Goal: Communication & Community: Connect with others

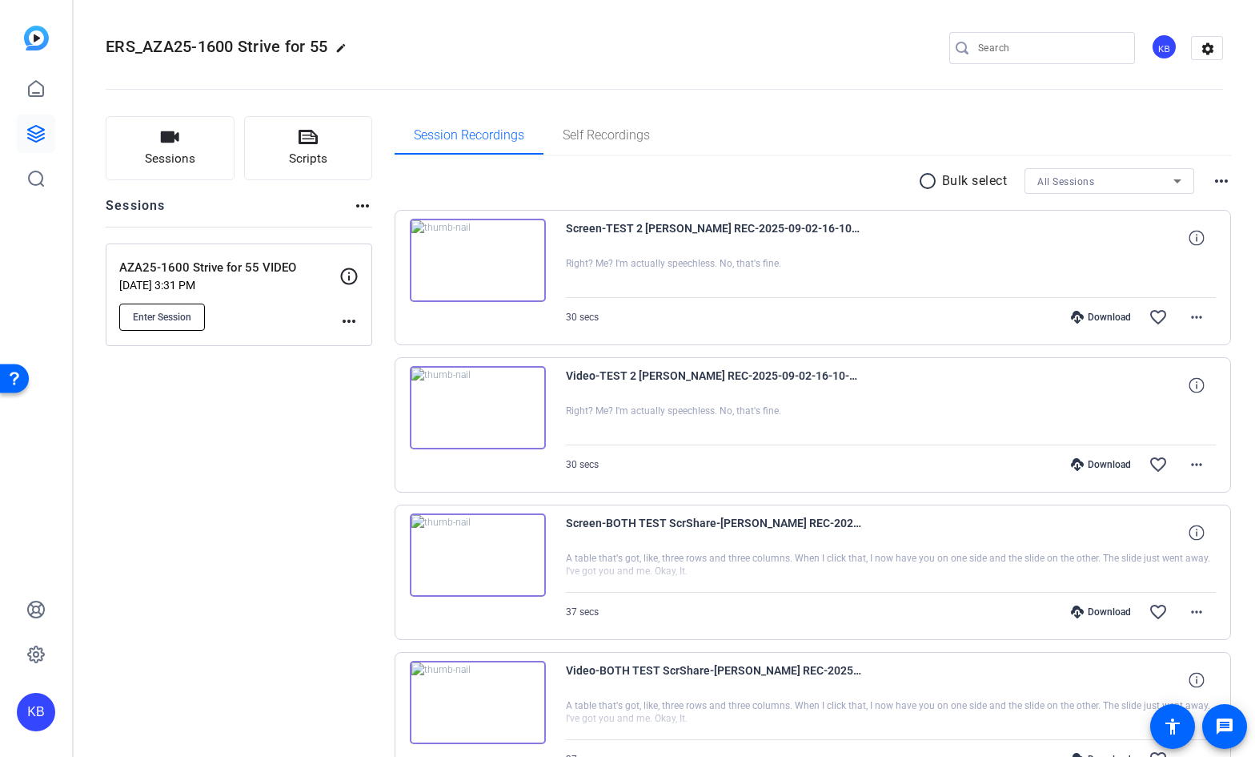
click at [183, 319] on span "Enter Session" at bounding box center [162, 317] width 58 height 13
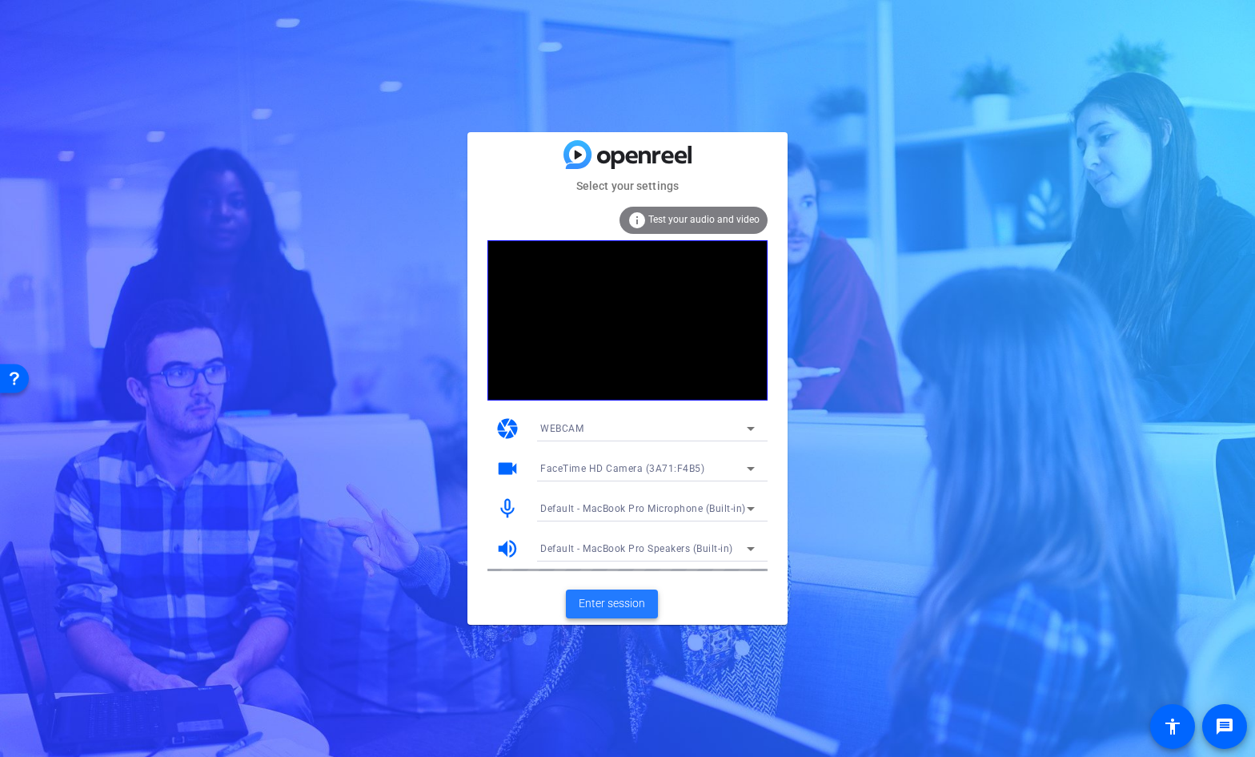
click at [612, 601] on span "Enter session" at bounding box center [612, 603] width 66 height 17
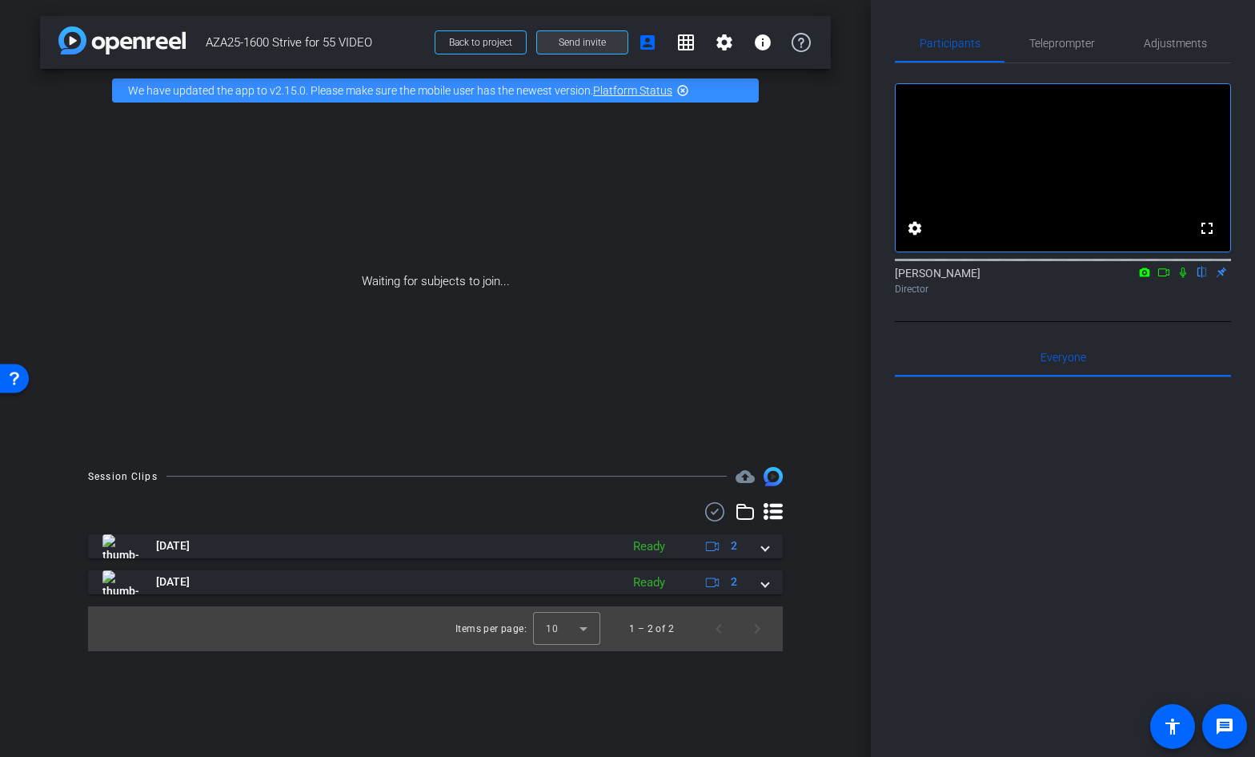
click at [600, 47] on span "Send invite" at bounding box center [582, 42] width 47 height 13
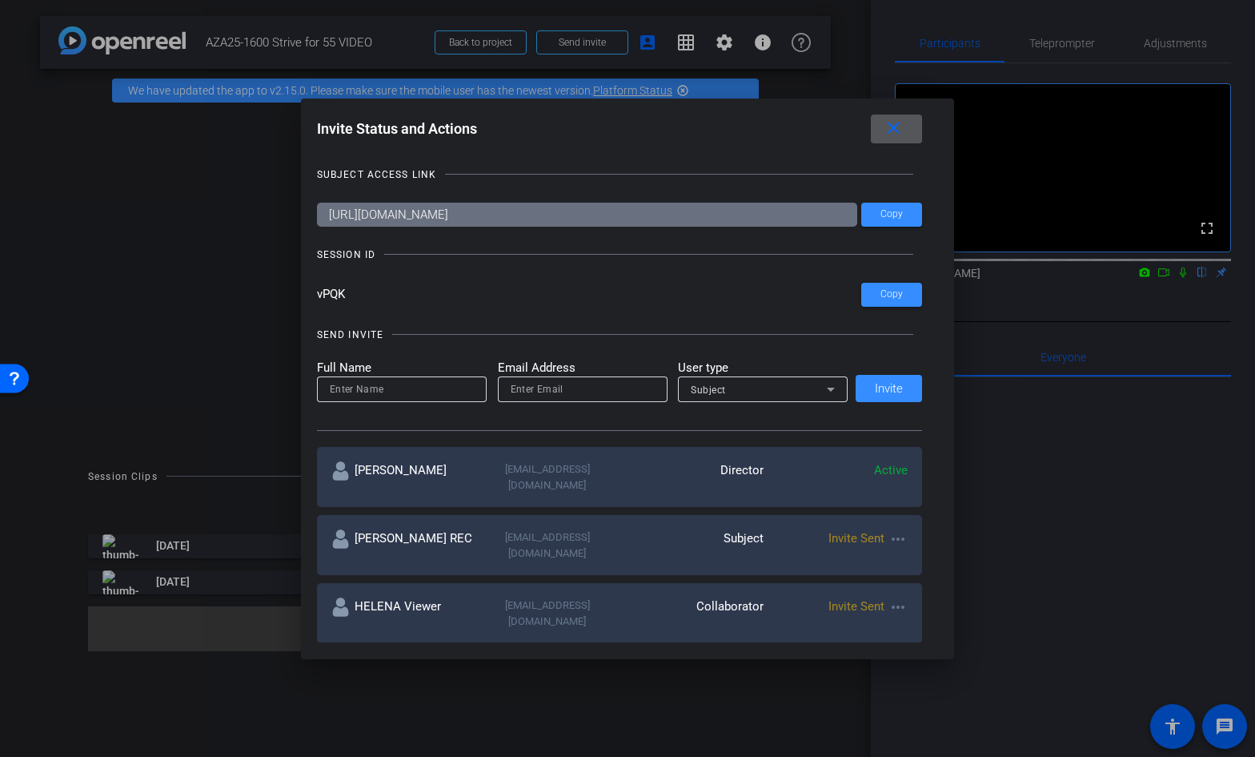
click at [833, 398] on icon at bounding box center [830, 388] width 19 height 19
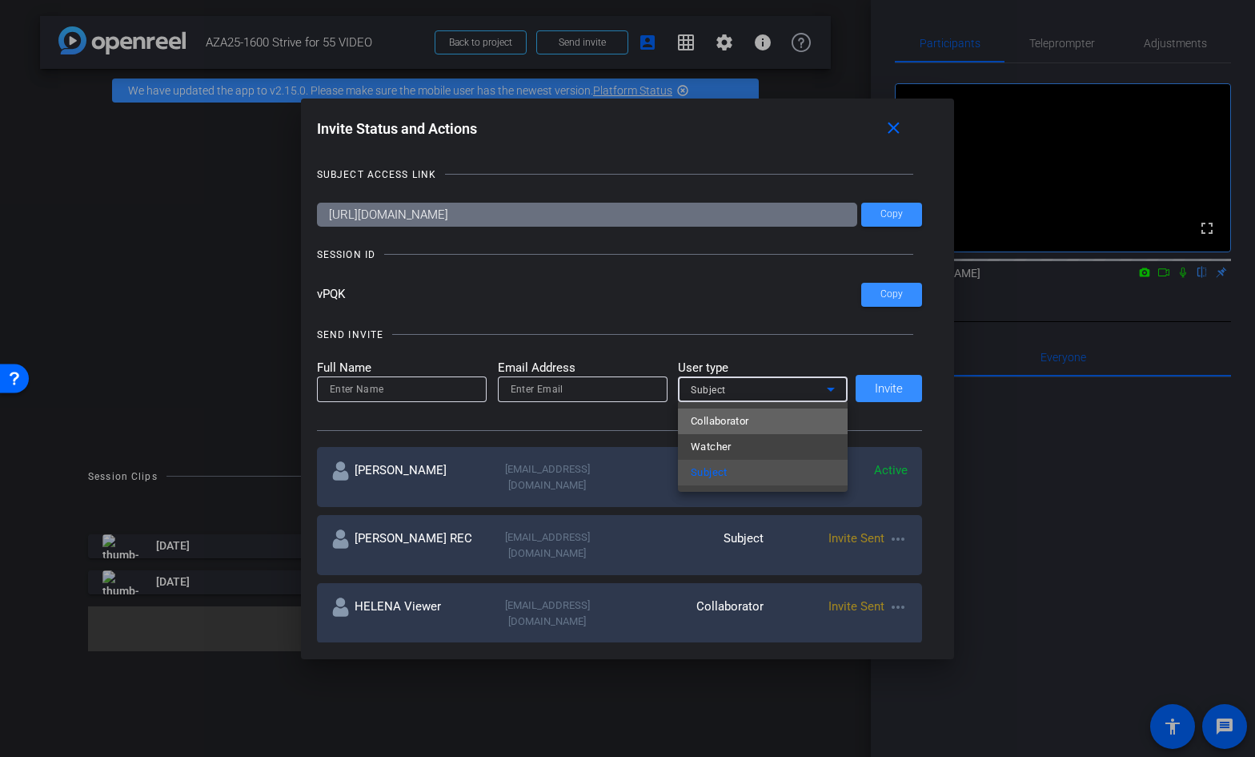
click at [800, 418] on mat-option "Collaborator" at bounding box center [763, 421] width 170 height 26
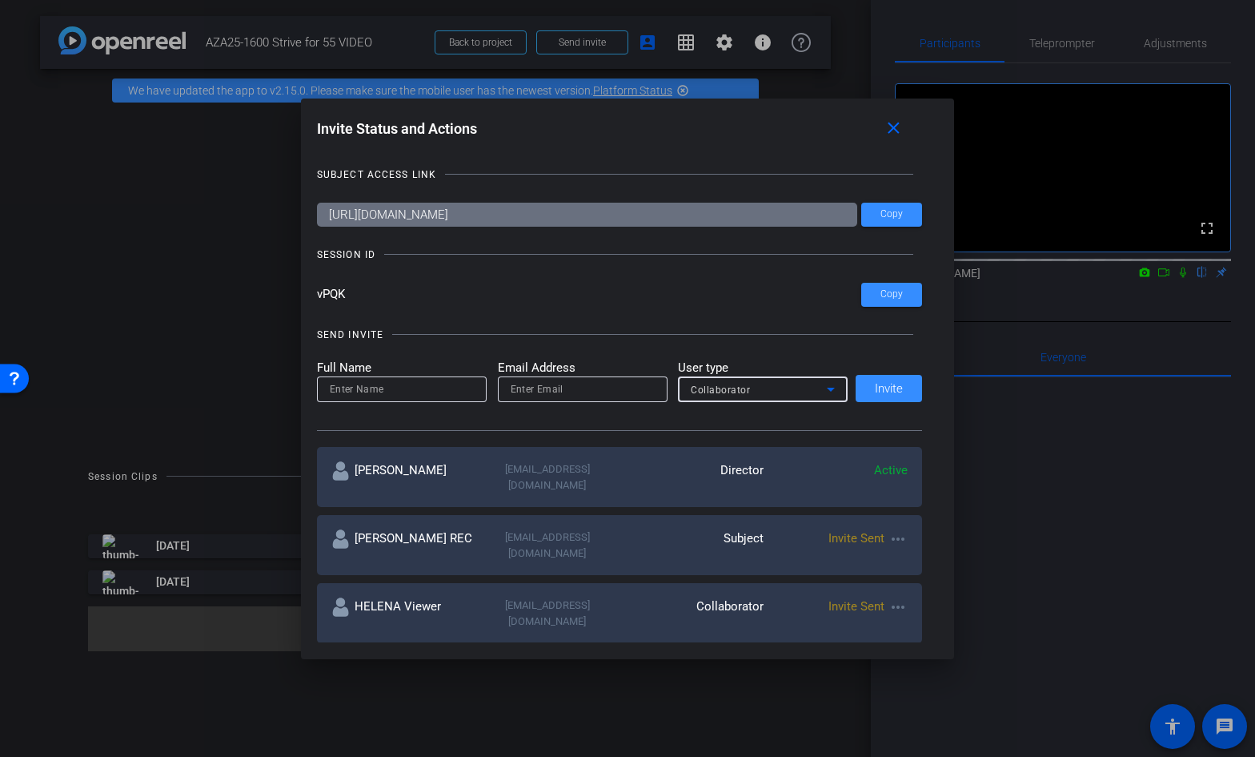
click at [539, 395] on input "email" at bounding box center [583, 388] width 144 height 19
paste input ",<[PERSON_NAME].[PERSON_NAME]@astrazeneca.c"
click at [513, 389] on input ",<[PERSON_NAME][EMAIL_ADDRESS][PERSON_NAME][DOMAIN_NAME]" at bounding box center [583, 388] width 144 height 19
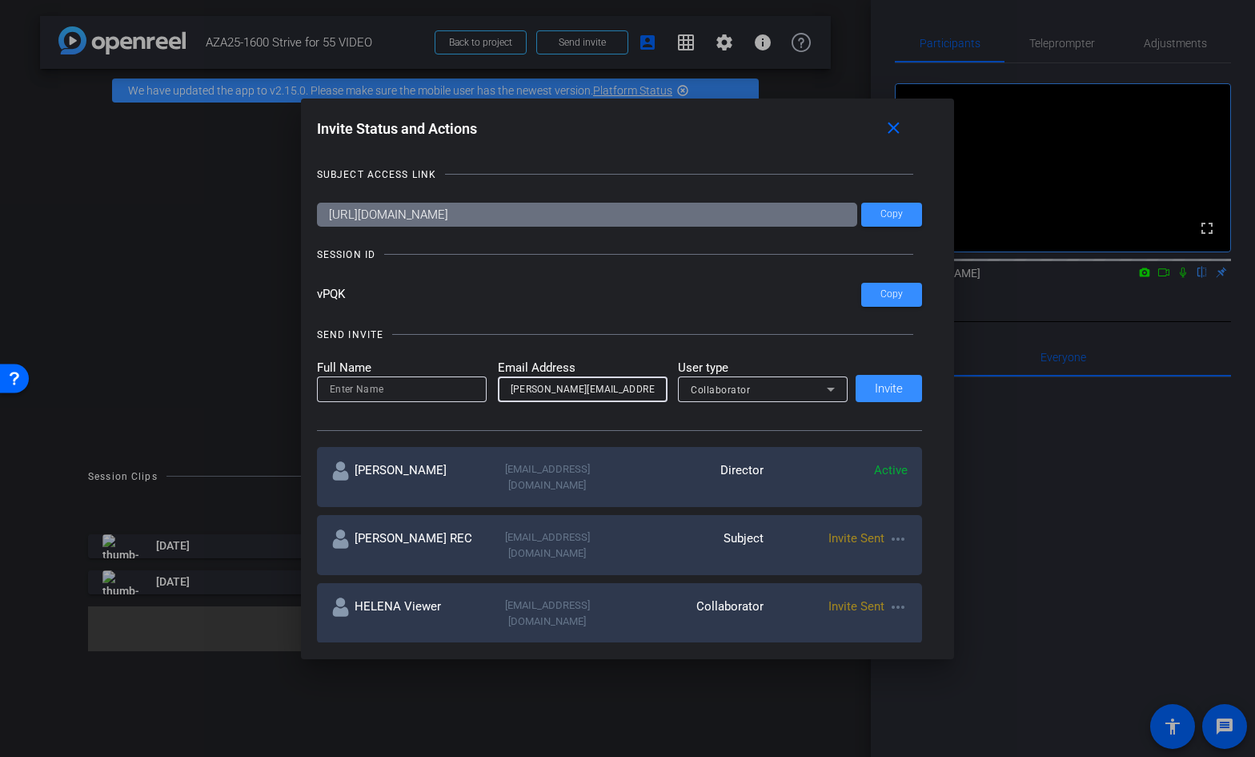
drag, startPoint x: 563, startPoint y: 390, endPoint x: 496, endPoint y: 389, distance: 67.3
click at [496, 389] on form "Full Name Email Address [PERSON_NAME][EMAIL_ADDRESS][PERSON_NAME][DOMAIN_NAME] …" at bounding box center [583, 381] width 532 height 44
type input "[PERSON_NAME][EMAIL_ADDRESS][PERSON_NAME][DOMAIN_NAME]"
click at [414, 381] on input at bounding box center [402, 388] width 144 height 19
paste input "[PERSON_NAME].[PERSON_NAME]"
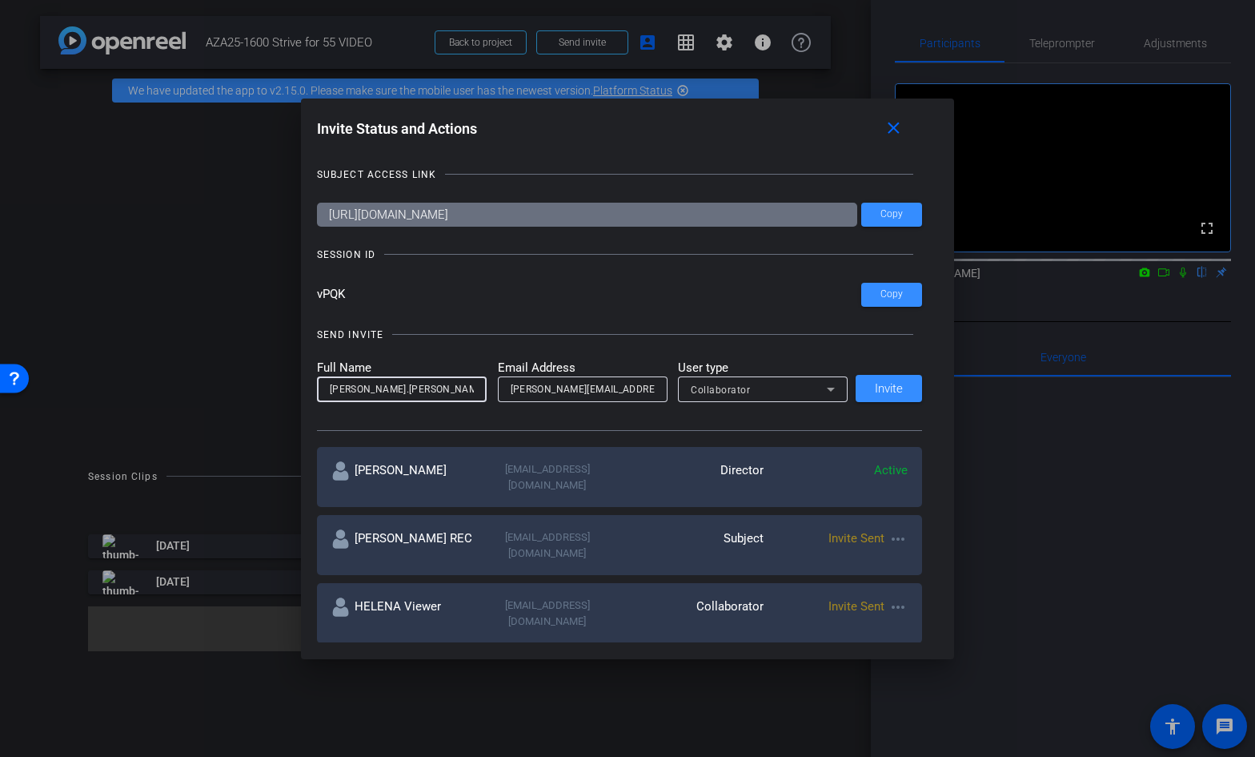
click at [345, 389] on input "[PERSON_NAME].[PERSON_NAME]" at bounding box center [402, 388] width 144 height 19
type input "[PERSON_NAME]"
click at [884, 387] on span "Invite" at bounding box center [889, 389] width 28 height 12
click at [416, 395] on input at bounding box center [401, 388] width 144 height 19
click at [535, 384] on input "email" at bounding box center [582, 388] width 144 height 19
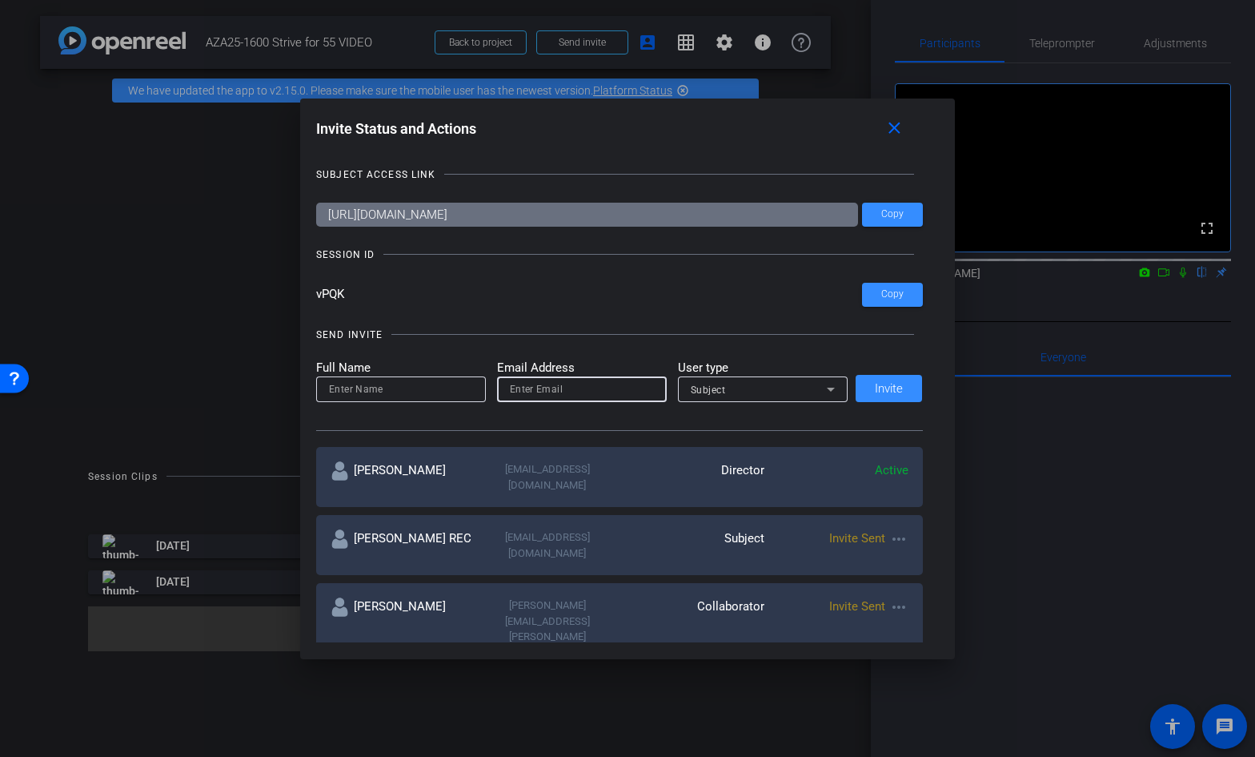
paste input ",<[EMAIL_ADDRESS][DOMAIN_NAME]"
click at [493, 388] on form "Full Name Email Address ,<[EMAIL_ADDRESS][DOMAIN_NAME] User type Subject" at bounding box center [582, 381] width 532 height 44
click at [517, 388] on input ",<[EMAIL_ADDRESS][DOMAIN_NAME]" at bounding box center [582, 388] width 144 height 19
click at [625, 391] on input "[EMAIL_ADDRESS][DOMAIN_NAME]" at bounding box center [582, 388] width 144 height 19
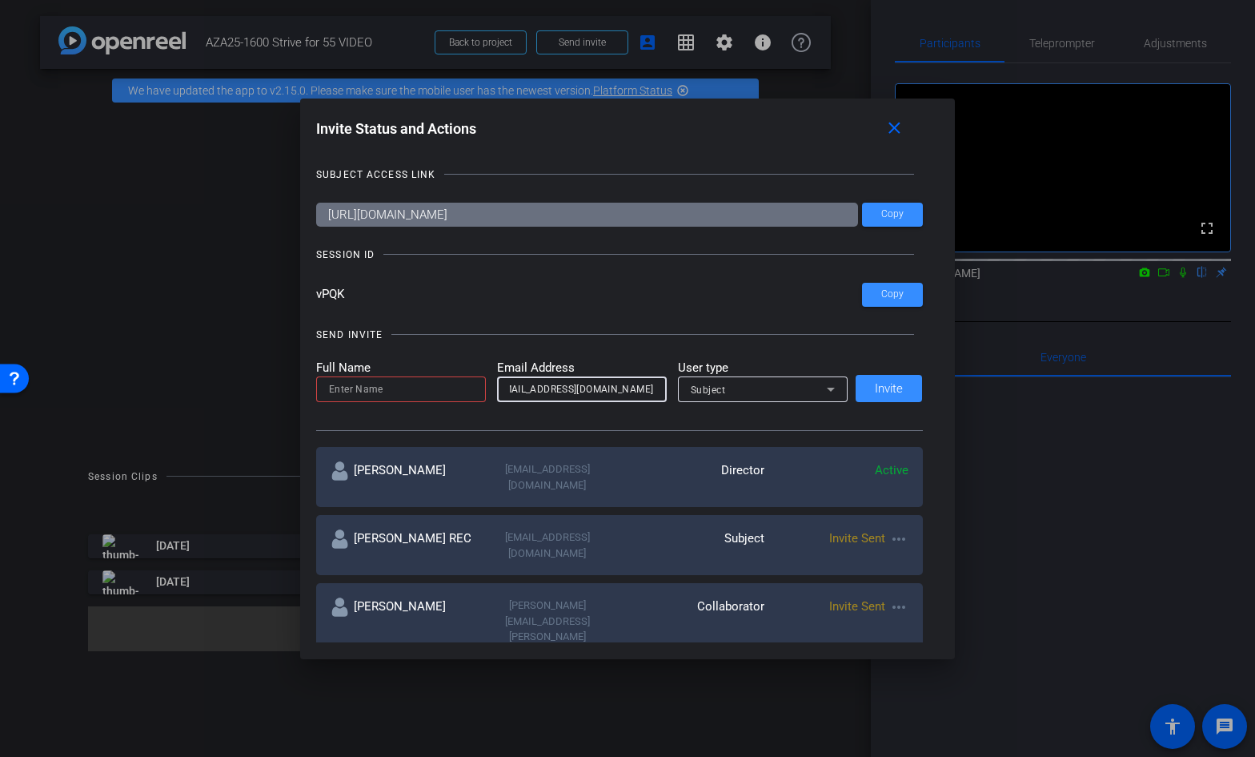
type input "[EMAIL_ADDRESS][DOMAIN_NAME]"
click at [438, 388] on input at bounding box center [401, 388] width 144 height 19
drag, startPoint x: 551, startPoint y: 389, endPoint x: 436, endPoint y: 403, distance: 115.3
click at [436, 403] on form "Full Name Email Address [EMAIL_ADDRESS][DOMAIN_NAME] User type Subject" at bounding box center [582, 381] width 532 height 44
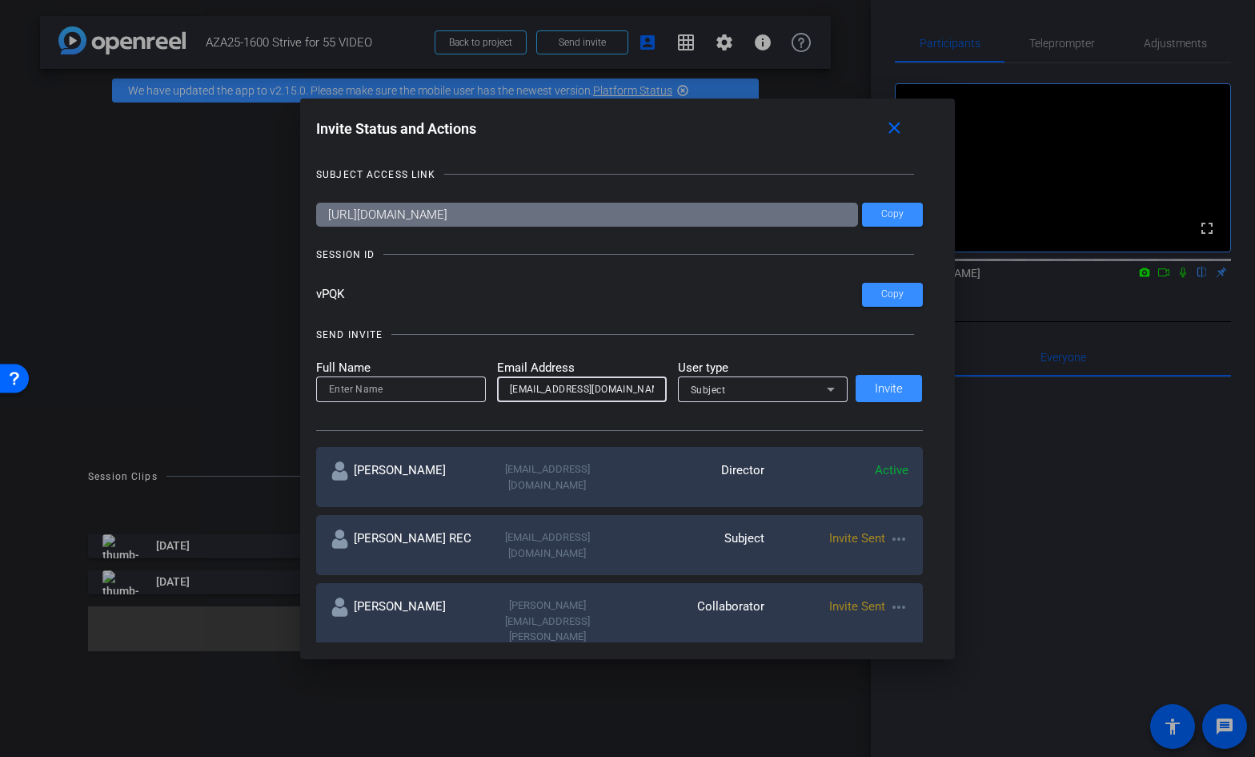
click at [540, 387] on input "[EMAIL_ADDRESS][DOMAIN_NAME]" at bounding box center [582, 388] width 144 height 19
drag, startPoint x: 552, startPoint y: 390, endPoint x: 500, endPoint y: 390, distance: 52.0
click at [501, 390] on div "[EMAIL_ADDRESS][DOMAIN_NAME]" at bounding box center [582, 389] width 170 height 26
click at [441, 393] on input at bounding box center [401, 388] width 144 height 19
paste input "robringer"
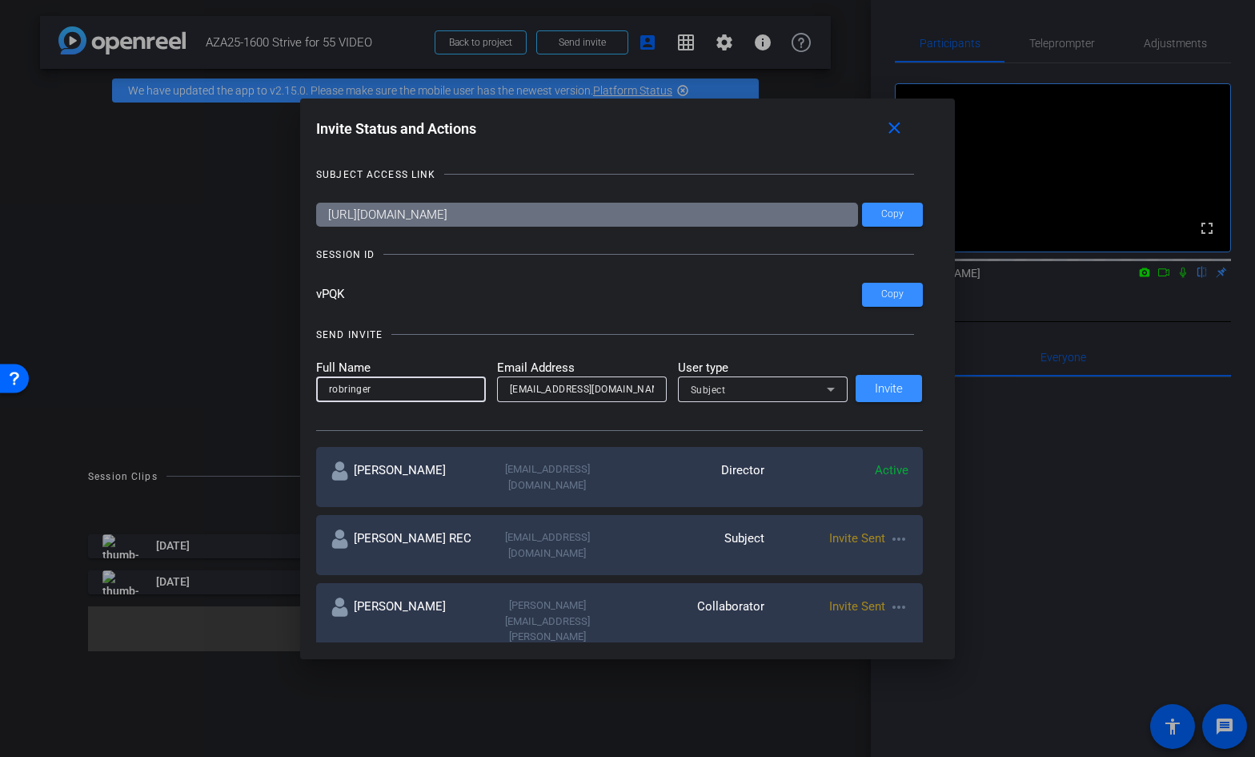
click at [332, 391] on input "robringer" at bounding box center [401, 388] width 144 height 19
type input "[PERSON_NAME]"
click at [698, 387] on span "Subject" at bounding box center [708, 389] width 35 height 11
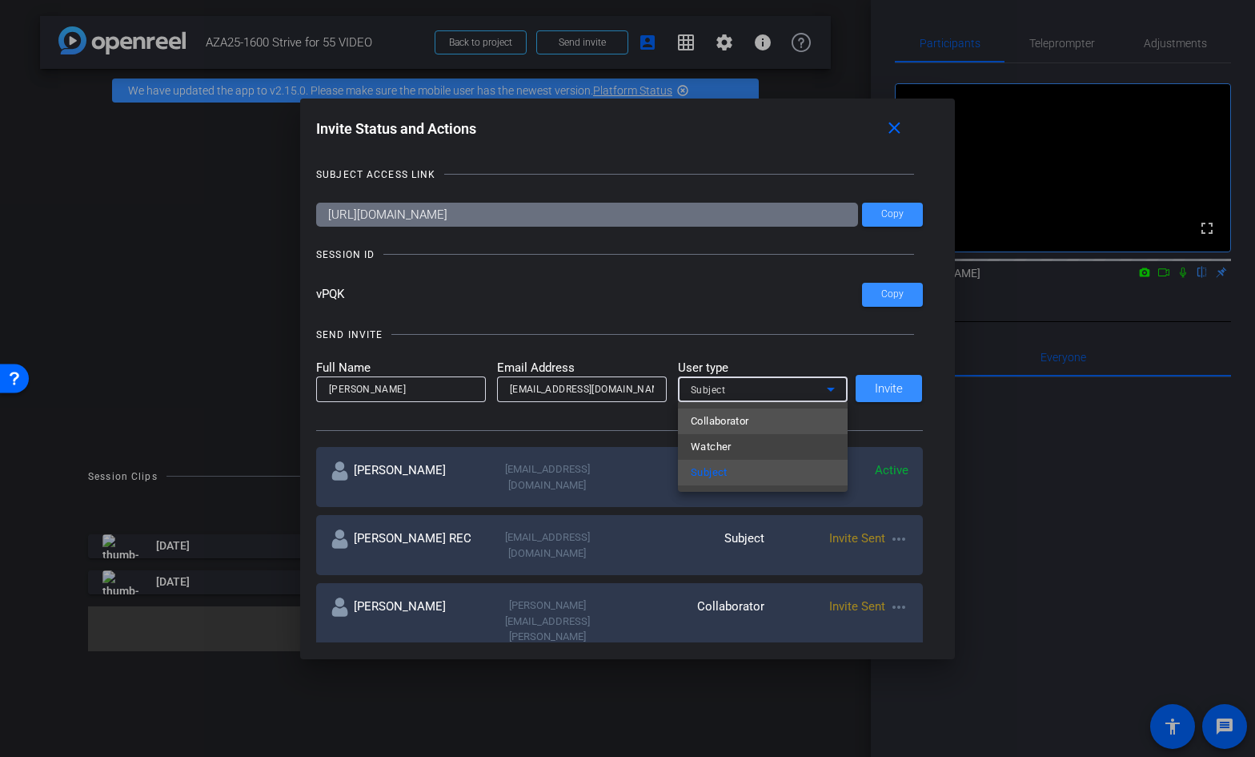
click at [701, 419] on span "Collaborator" at bounding box center [720, 421] width 58 height 19
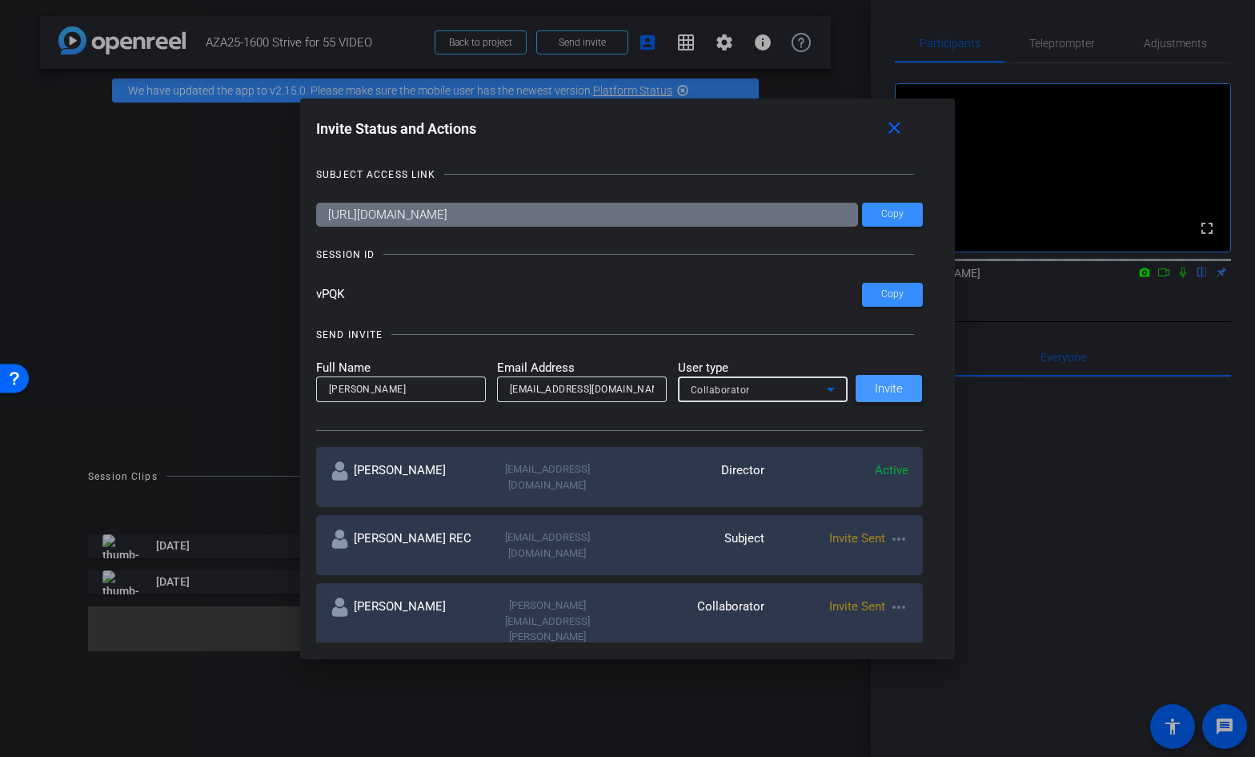
click at [886, 387] on span "Invite" at bounding box center [889, 389] width 28 height 12
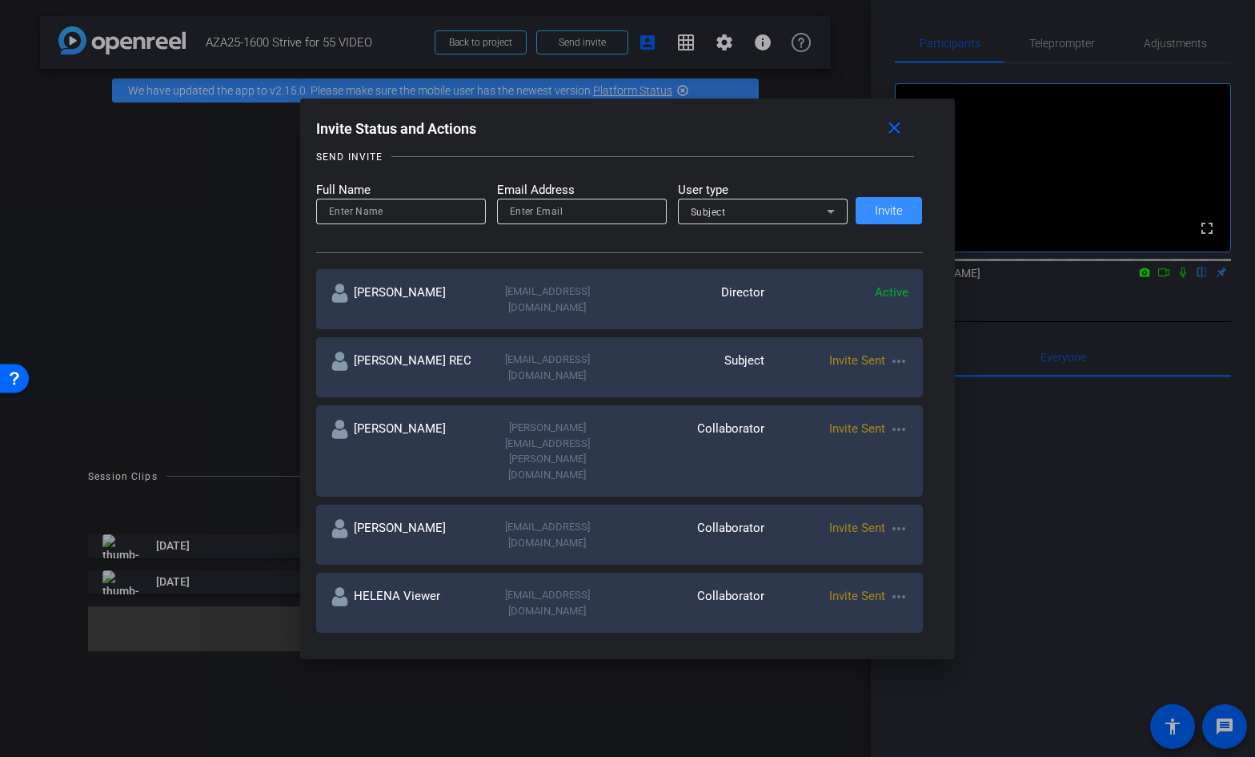
scroll to position [175, 0]
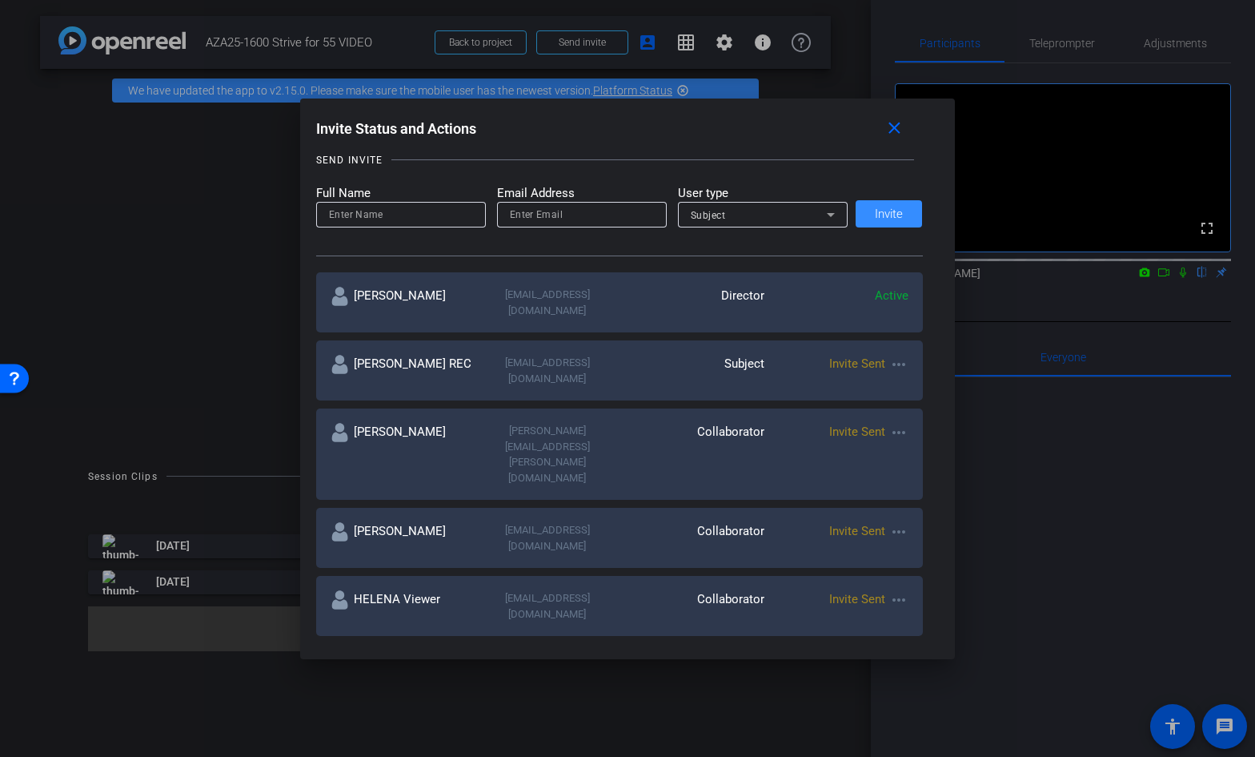
click at [899, 355] on mat-icon "more_horiz" at bounding box center [898, 364] width 19 height 19
click at [910, 372] on span "Remove Immediately" at bounding box center [961, 376] width 120 height 19
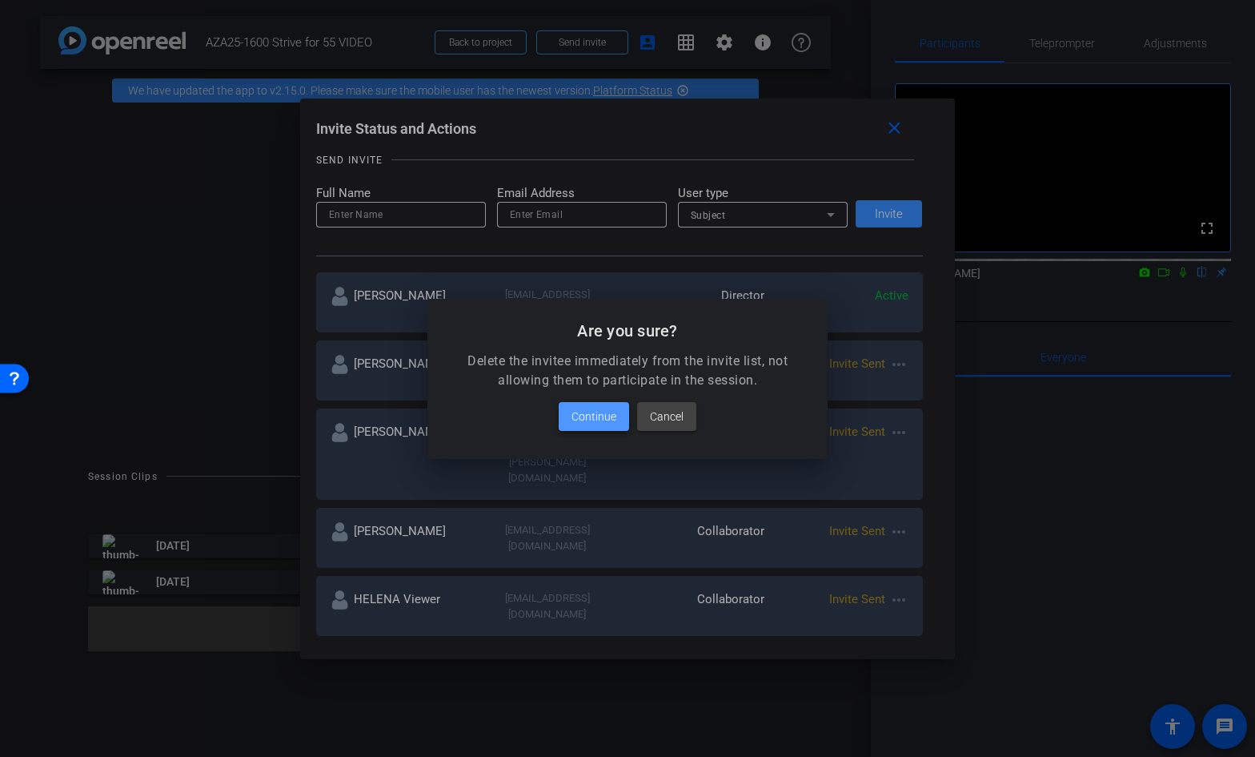
click at [575, 414] on span "Continue" at bounding box center [594, 416] width 45 height 19
